Goal: Transaction & Acquisition: Purchase product/service

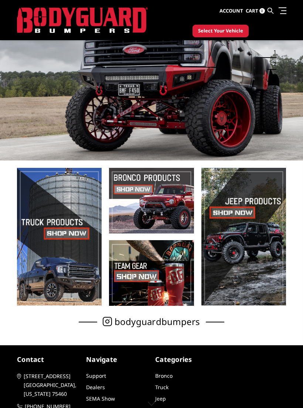
scroll to position [53, 0]
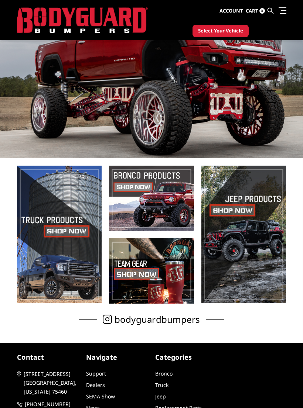
click at [50, 202] on span at bounding box center [59, 235] width 85 height 138
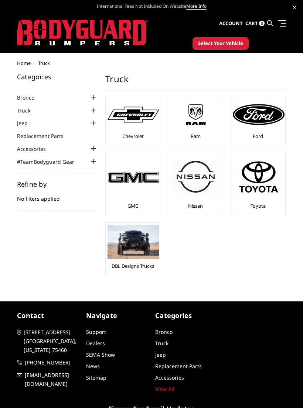
click at [125, 108] on img at bounding box center [133, 115] width 52 height 16
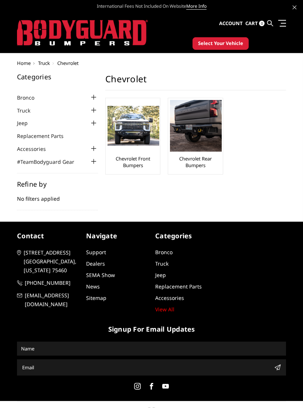
click at [130, 111] on img at bounding box center [133, 126] width 52 height 40
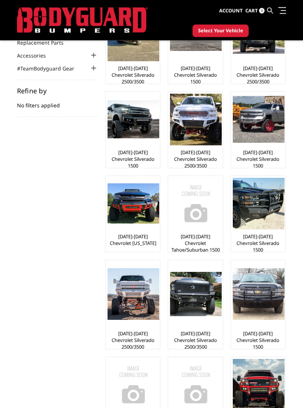
scroll to position [74, 0]
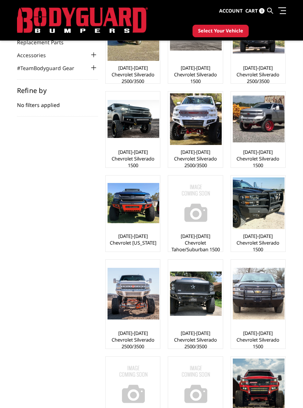
click at [208, 134] on img at bounding box center [196, 119] width 52 height 52
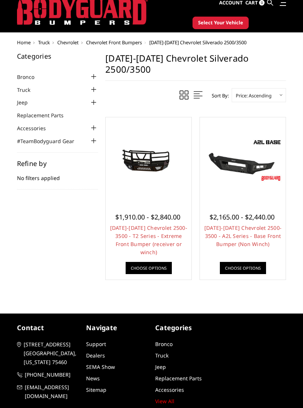
scroll to position [20, 0]
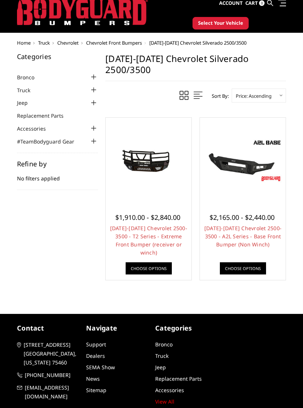
click at [266, 184] on div at bounding box center [243, 161] width 82 height 82
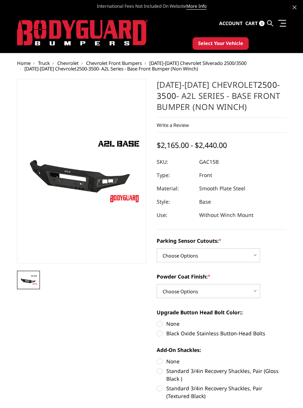
click at [239, 43] on span "Select Your Vehicle" at bounding box center [220, 43] width 45 height 7
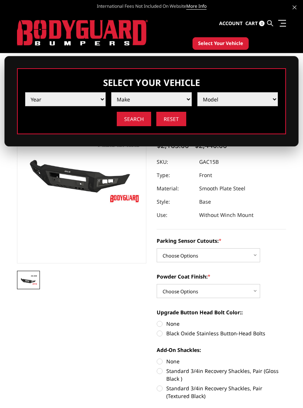
click at [61, 94] on select "Year 2025 2024 2023 2022 2021 2020 2019 2018 2017 2016 2015 2014 2013 2012 2011…" at bounding box center [65, 99] width 80 height 14
select select "yr_2019"
click at [186, 102] on select "Make Chevrolet Ford GMC Nissan Ram Toyota" at bounding box center [151, 99] width 80 height 14
select select "mk_chevrolet"
click at [253, 99] on select "Model Colorado Silverado 1500 Silverado 2500 / 3500 Silverado 4500 / 5500 / 650…" at bounding box center [237, 99] width 80 height 14
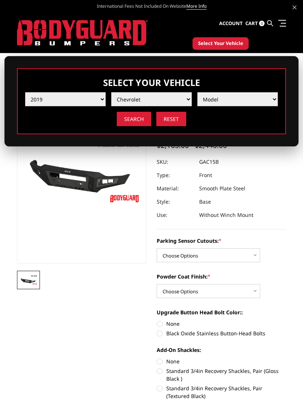
select select "md_silverado-2500-3500"
click at [141, 119] on input "Search" at bounding box center [134, 119] width 34 height 14
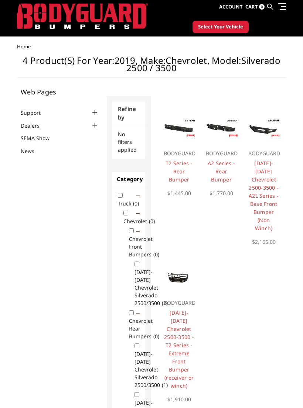
scroll to position [16, 0]
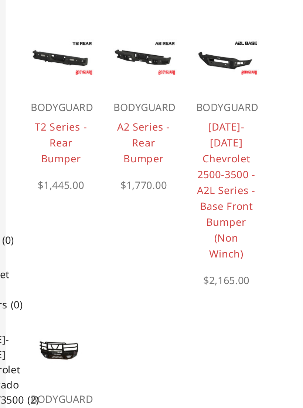
click at [246, 100] on img at bounding box center [263, 110] width 35 height 20
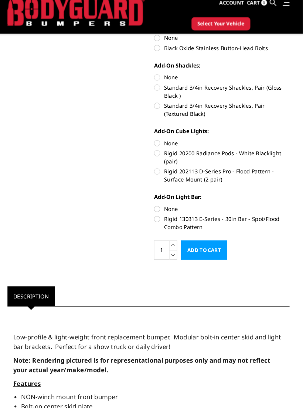
scroll to position [260, 0]
click at [246, 88] on label "Standard 3/4in Recovery Shackles, Pair (Gloss Black )" at bounding box center [221, 96] width 129 height 16
click at [286, 78] on input "Standard 3/4in Recovery Shackles, Pair (Gloss Black )" at bounding box center [286, 78] width 0 height 0
radio input "true"
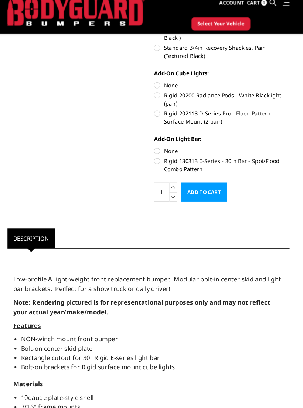
scroll to position [316, 0]
click at [247, 115] on label "Rigid 202113 D-Series Pro - Flood Pattern - Surface Mount (2 pair)" at bounding box center [221, 120] width 129 height 16
click at [286, 95] on input "Rigid 202113 D-Series Pro - Flood Pattern - Surface Mount (2 pair)" at bounding box center [286, 95] width 0 height 0
radio input "true"
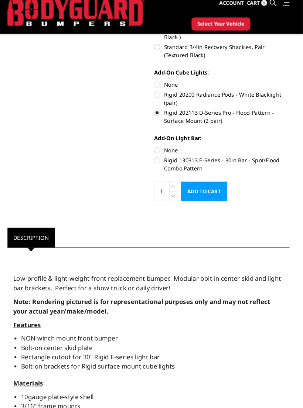
click at [239, 157] on label "Rigid 130313 E-Series - 30in Bar - Spot/Flood Combo Pattern" at bounding box center [221, 165] width 129 height 16
click at [286, 148] on input "Rigid 130313 E-Series - 30in Bar - Spot/Flood Combo Pattern" at bounding box center [286, 148] width 0 height 0
radio input "true"
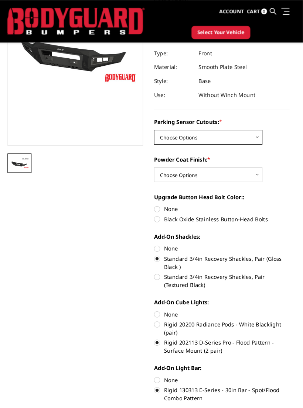
click at [246, 127] on select "Choose Options WITH Parking Sensor Cutouts WITHOUT Parking Sensor Cutouts" at bounding box center [208, 131] width 103 height 14
select select "3880"
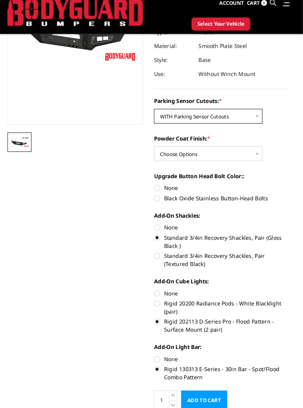
scroll to position [117, 0]
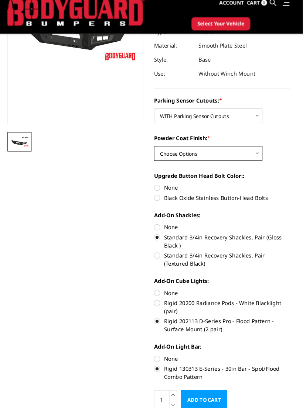
click at [246, 148] on select "Choose Options Bare Metal Textured Black Powder Coat" at bounding box center [208, 155] width 103 height 14
select select "3882"
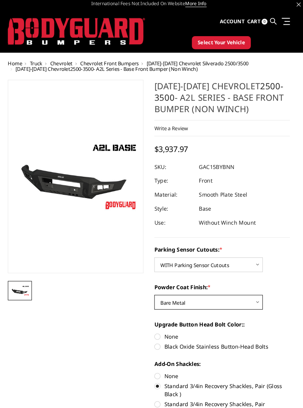
scroll to position [0, 0]
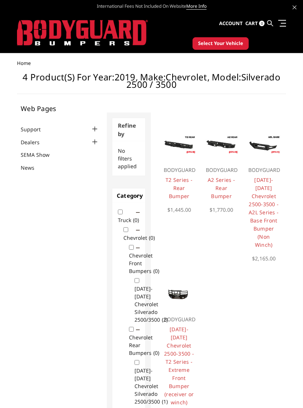
click at [269, 25] on icon at bounding box center [270, 23] width 6 height 6
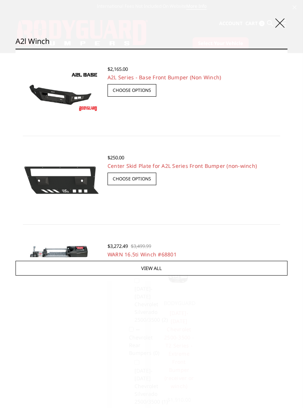
type input "A2l winch"
click at [287, 49] on input "Search" at bounding box center [287, 49] width 0 height 0
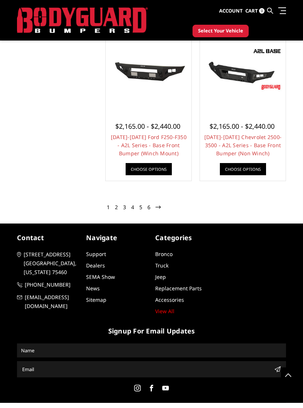
scroll to position [1584, 0]
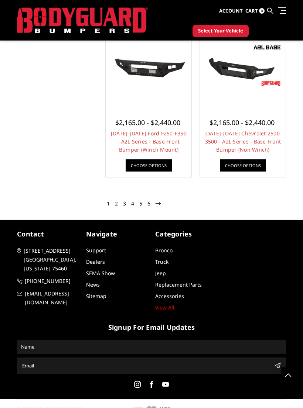
click at [162, 203] on link at bounding box center [157, 204] width 7 height 8
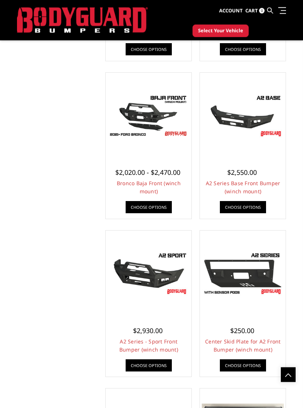
scroll to position [905, 0]
click at [250, 134] on img at bounding box center [243, 116] width 82 height 46
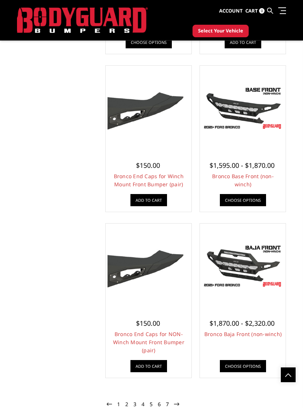
scroll to position [1378, 0]
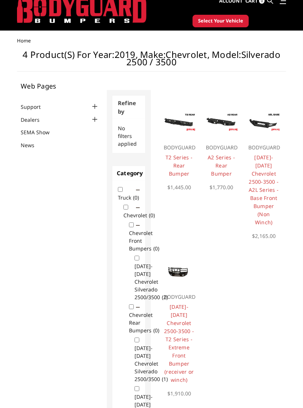
scroll to position [22, 0]
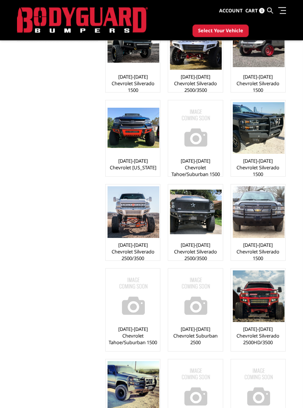
scroll to position [150, 0]
click at [274, 143] on img at bounding box center [259, 128] width 52 height 52
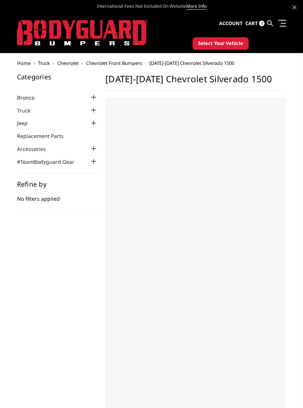
select select "US"
